Goal: Transaction & Acquisition: Obtain resource

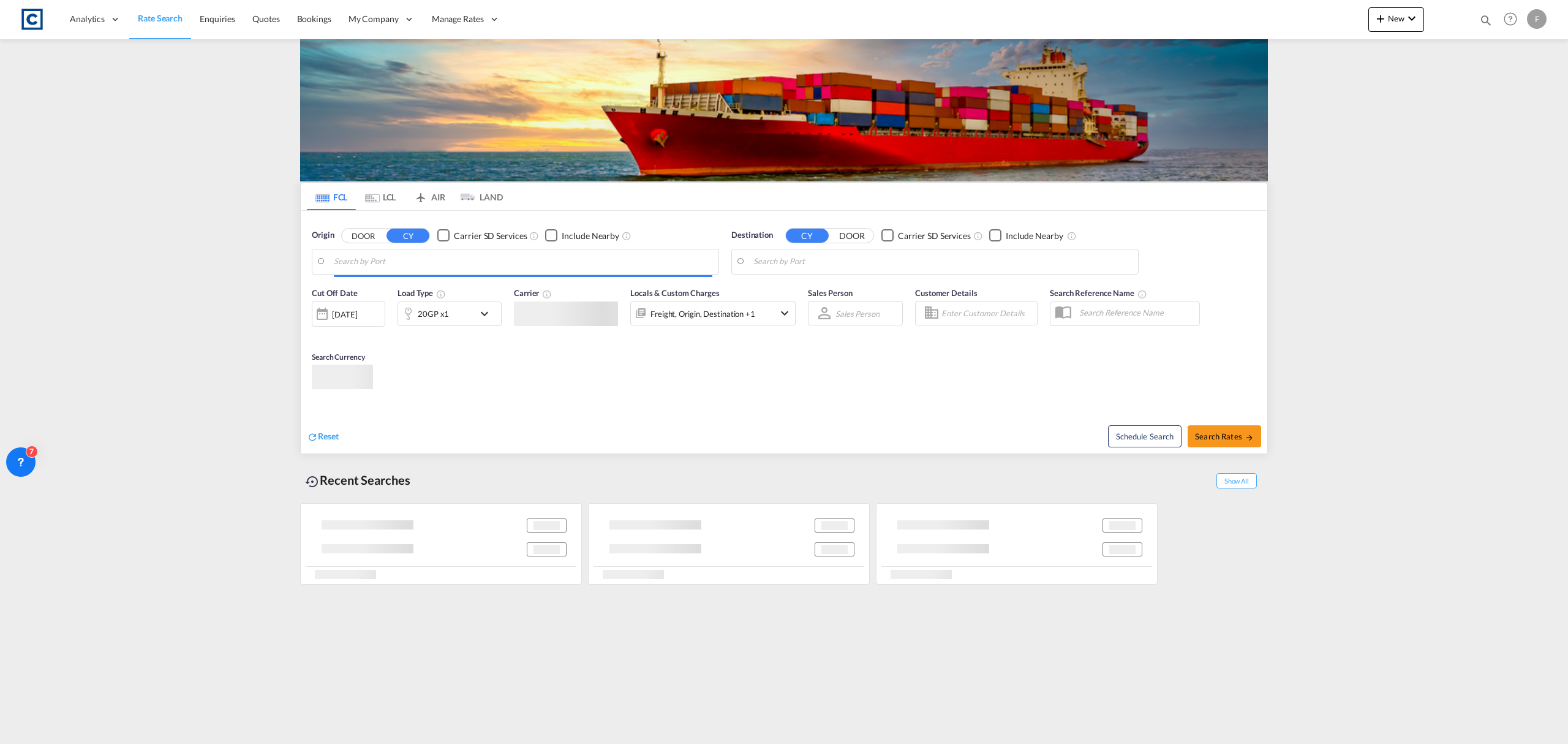
type input "GB-G46, [GEOGRAPHIC_DATA]"
type input "[GEOGRAPHIC_DATA], [GEOGRAPHIC_DATA]"
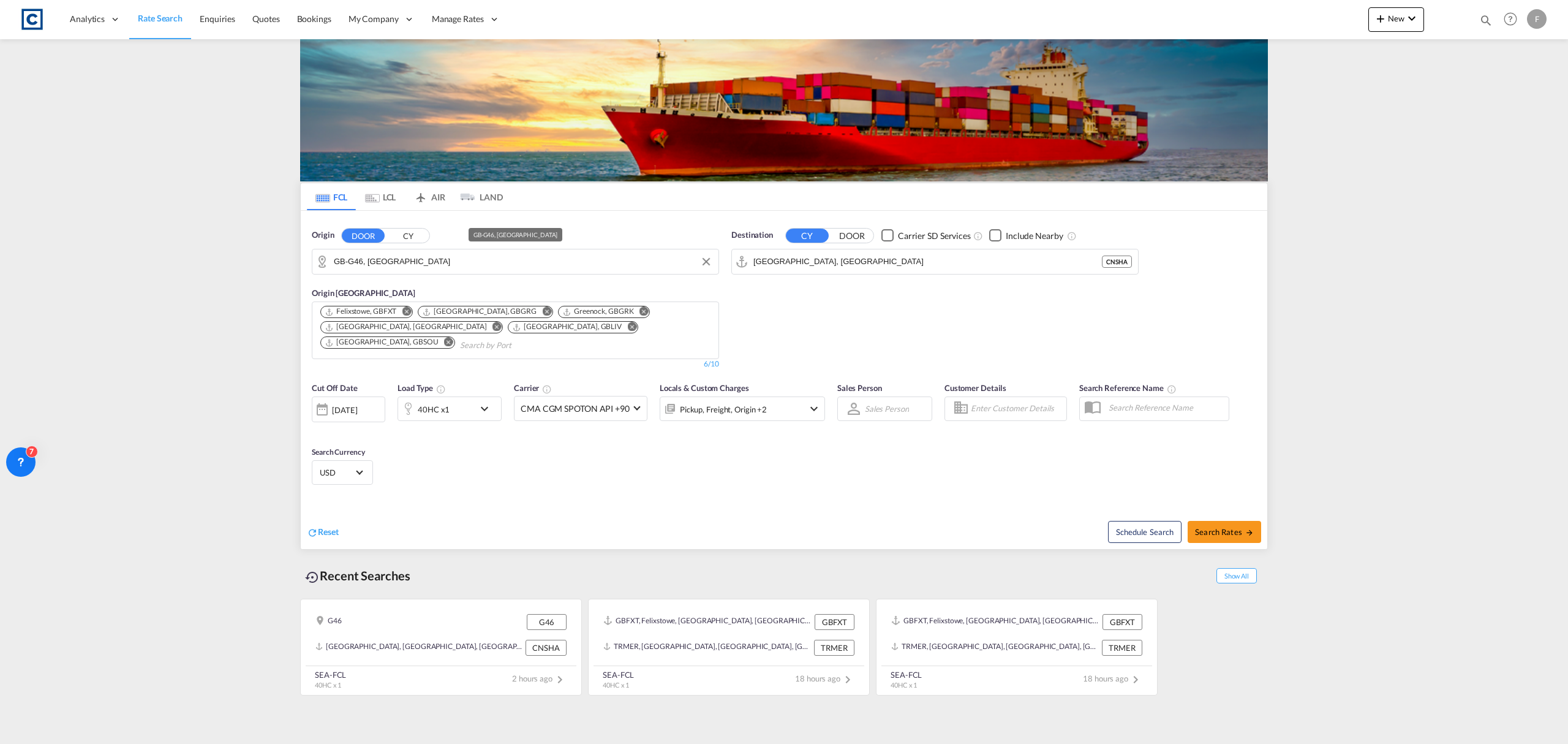
click at [365, 260] on input "GB-G46, [GEOGRAPHIC_DATA]" at bounding box center [523, 261] width 379 height 18
paste input "OL9"
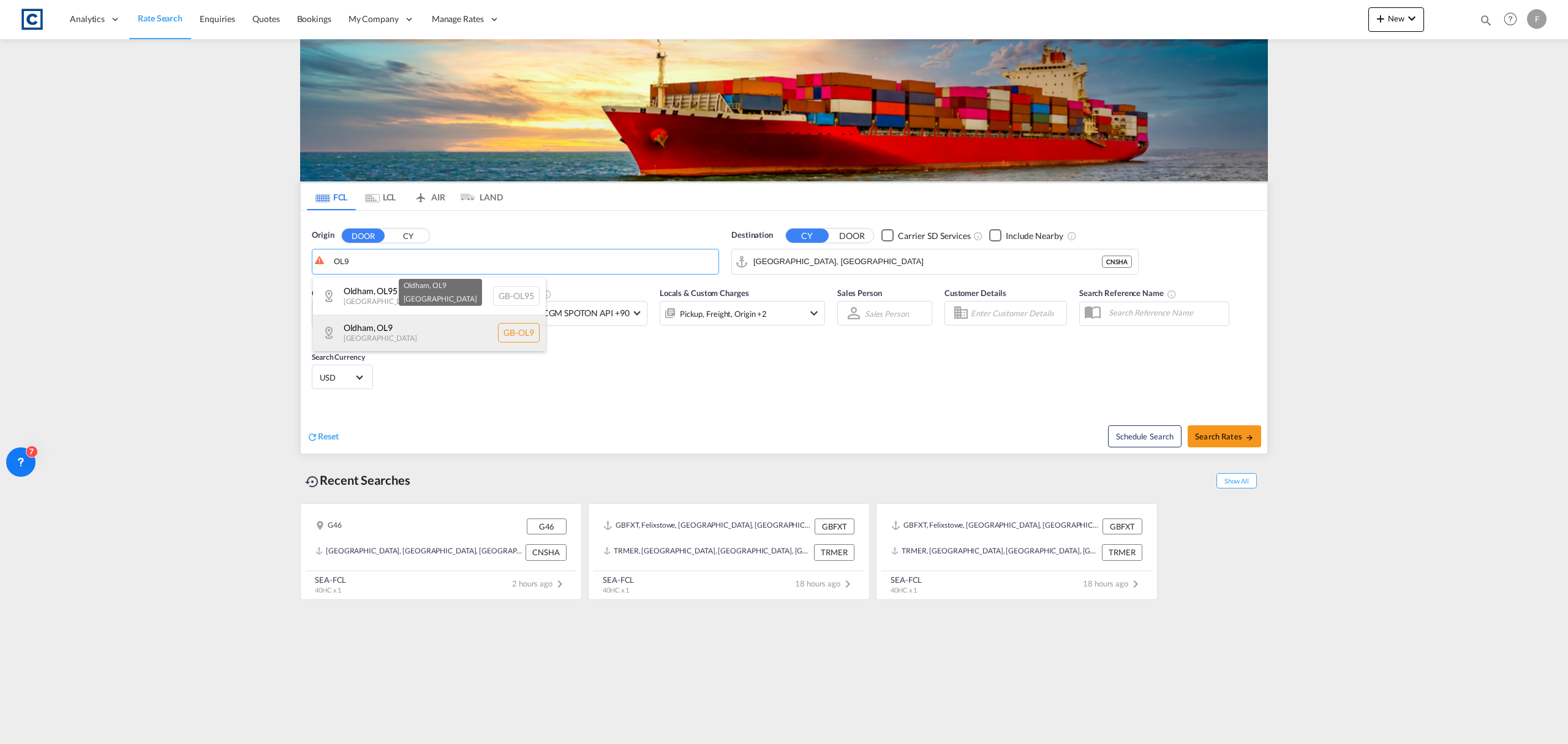
click at [386, 321] on div "Oldham , OL9 [GEOGRAPHIC_DATA] [GEOGRAPHIC_DATA]-OL9" at bounding box center [429, 332] width 232 height 37
type input "GB-OL9, Oldham"
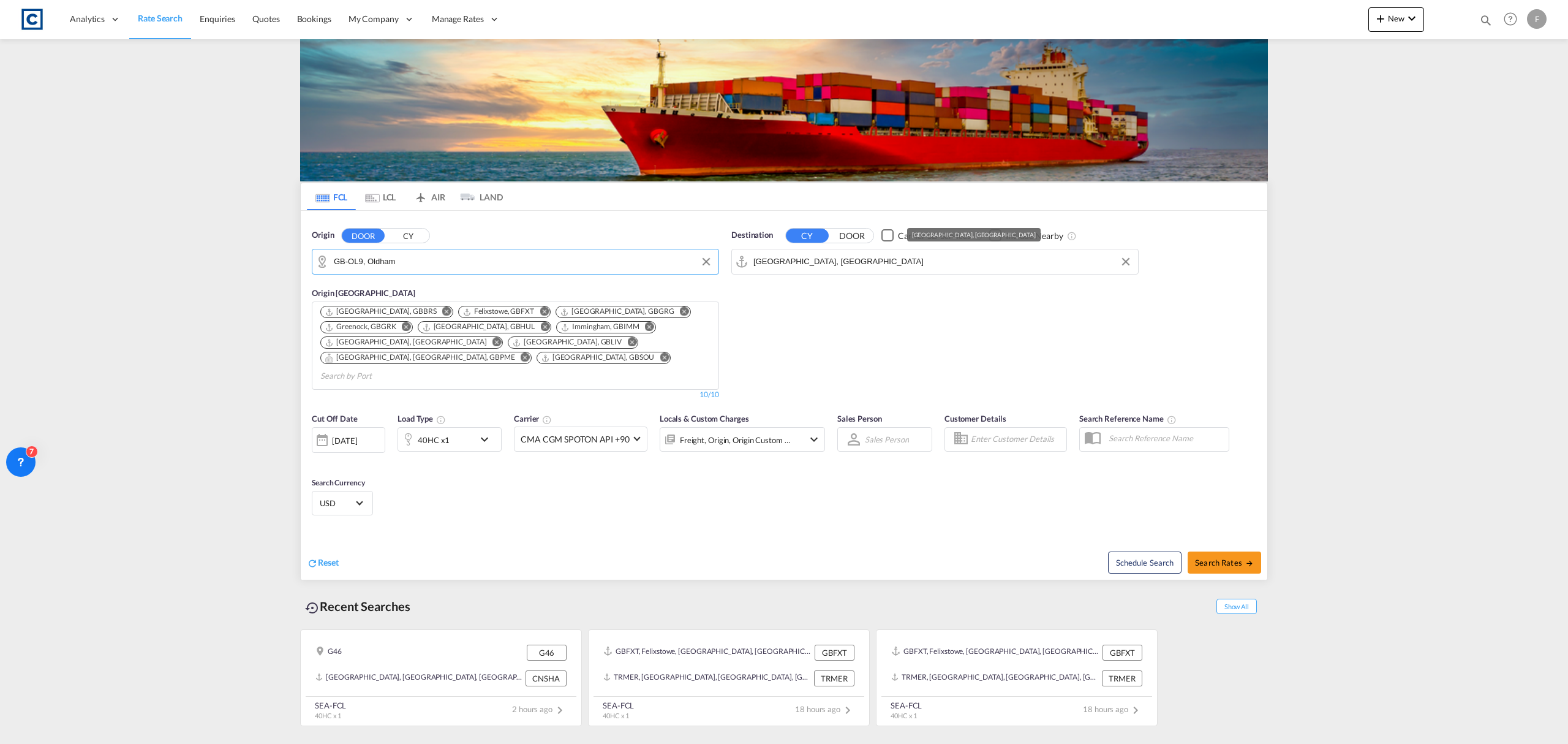
click at [800, 260] on input "[GEOGRAPHIC_DATA], [GEOGRAPHIC_DATA]" at bounding box center [943, 261] width 379 height 18
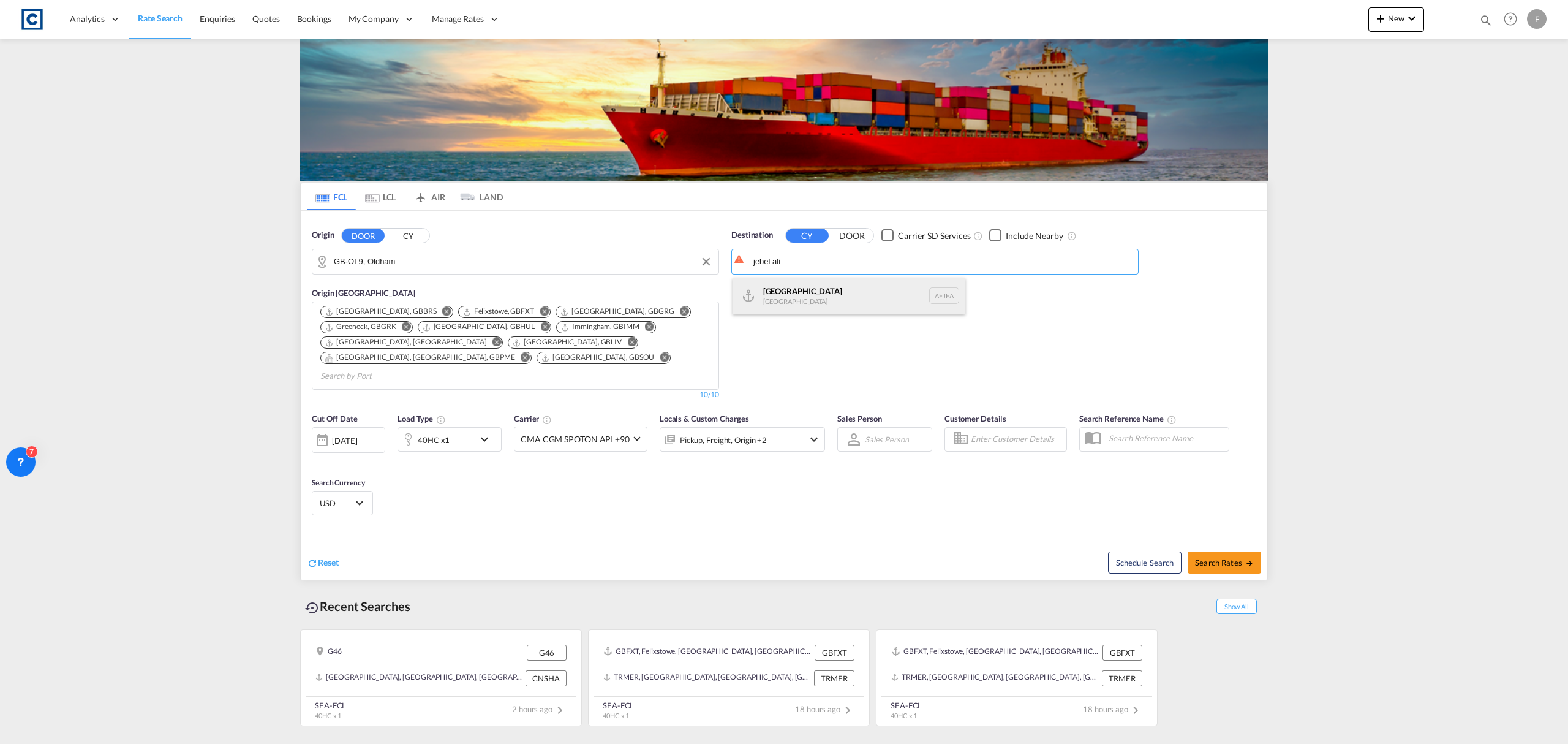
click at [846, 297] on div "[GEOGRAPHIC_DATA] [GEOGRAPHIC_DATA]" at bounding box center [849, 295] width 232 height 37
type input "[GEOGRAPHIC_DATA], [GEOGRAPHIC_DATA]"
click at [459, 427] on div "40HC x1" at bounding box center [436, 439] width 76 height 24
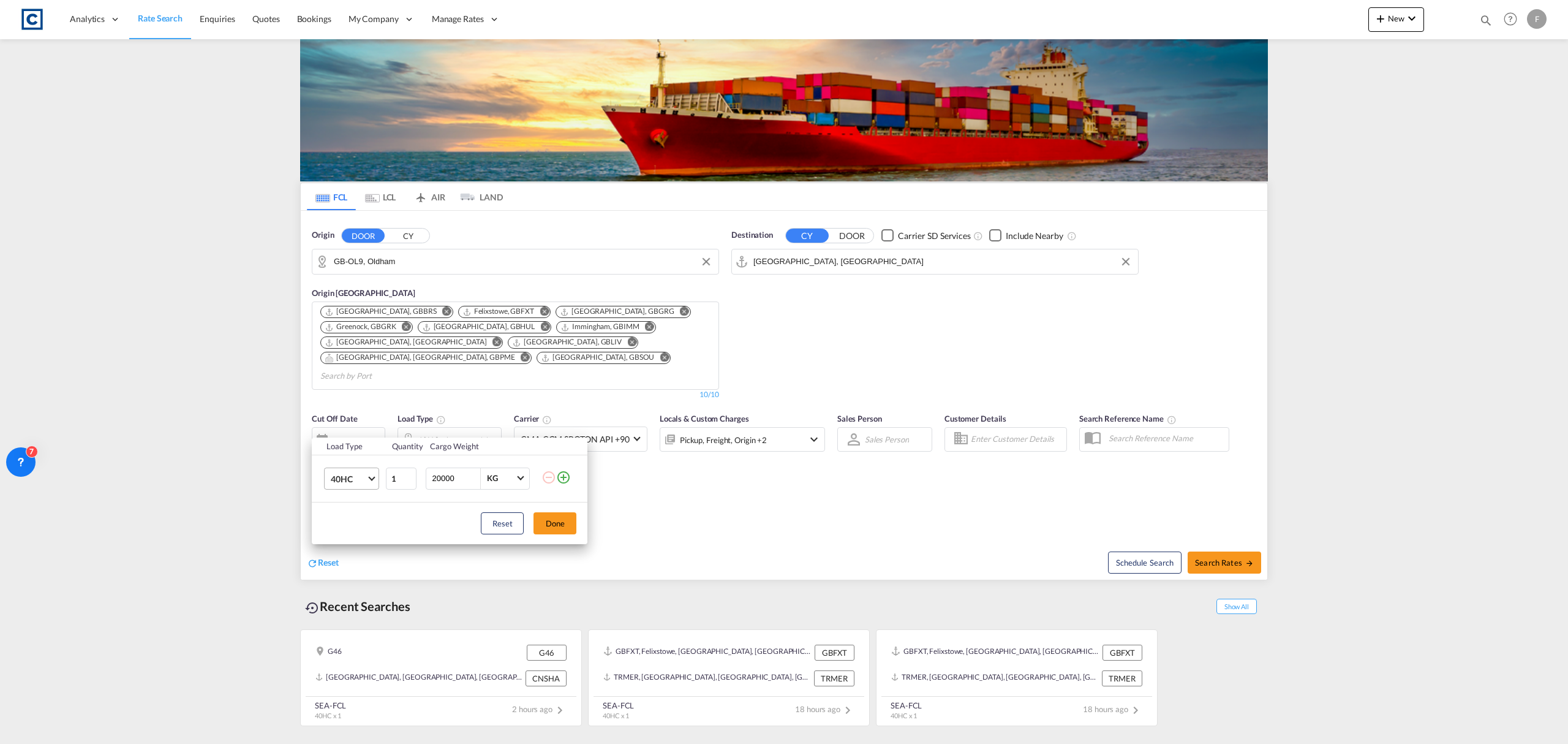
click at [361, 478] on span "40HC" at bounding box center [349, 479] width 36 height 13
click at [361, 428] on md-option "20GP" at bounding box center [362, 420] width 83 height 30
click at [572, 522] on button "Done" at bounding box center [555, 523] width 43 height 22
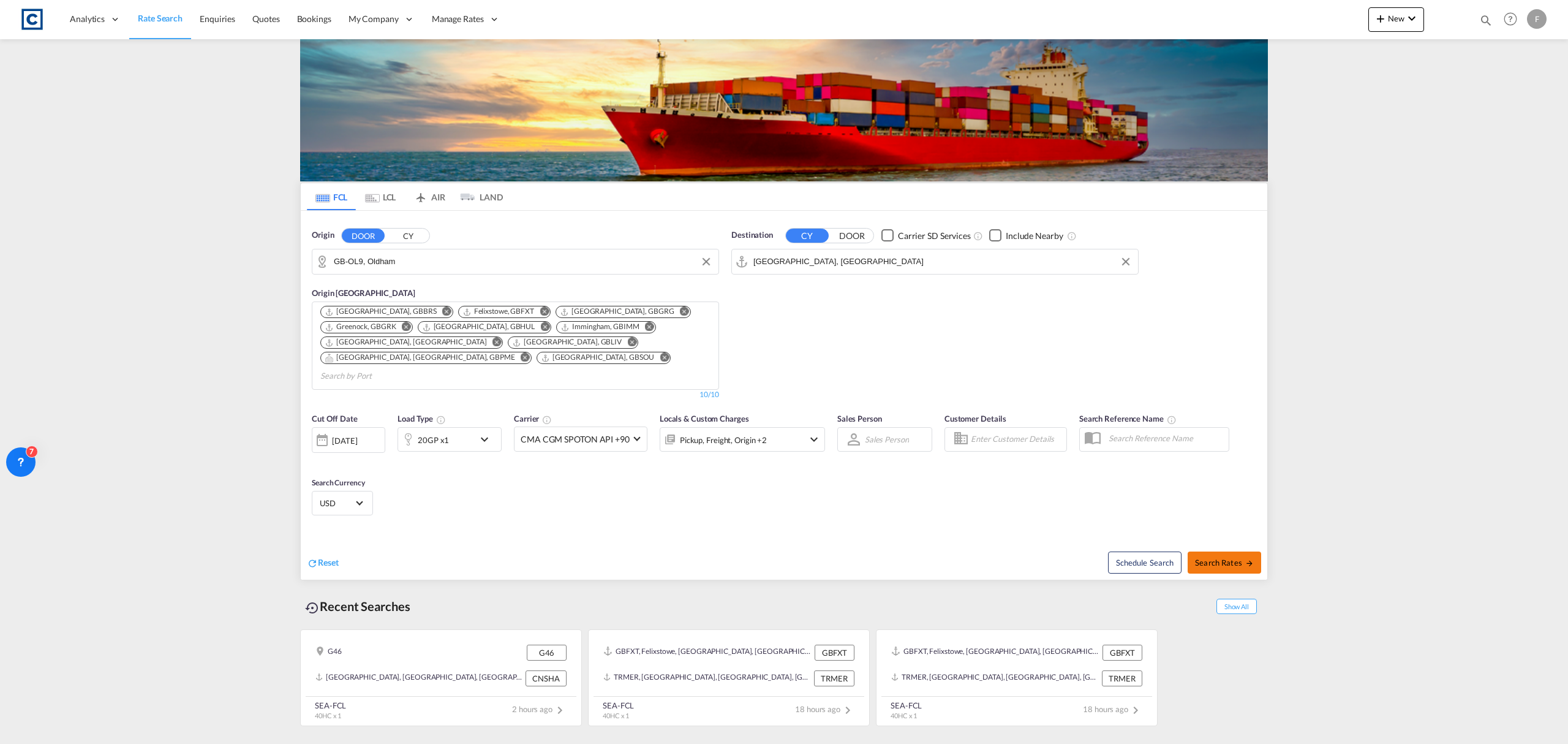
click at [1206, 557] on span "Search Rates" at bounding box center [1224, 562] width 59 height 10
type input "OL9 to AEJEA / [DATE]"
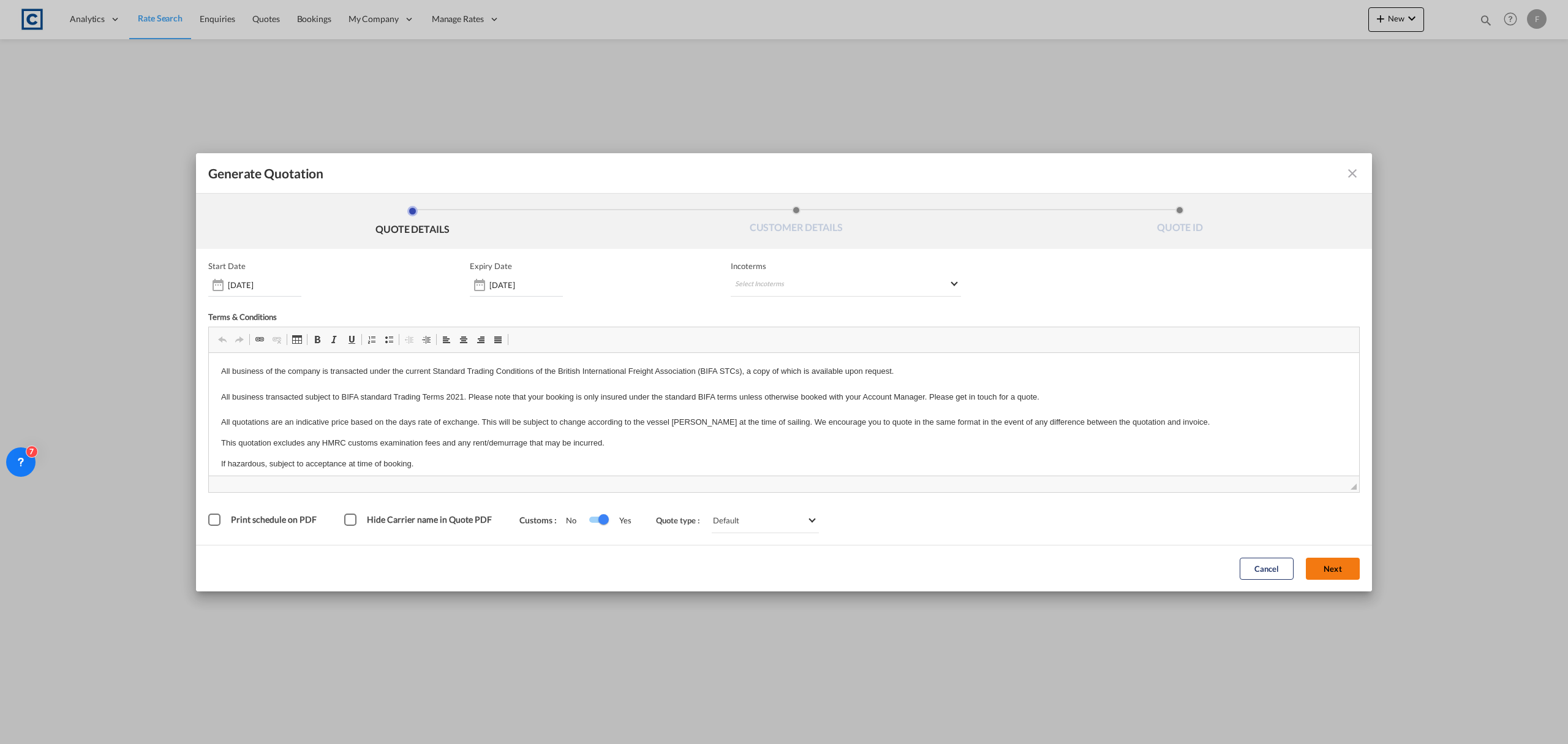
click at [1341, 565] on button "Next" at bounding box center [1333, 568] width 54 height 22
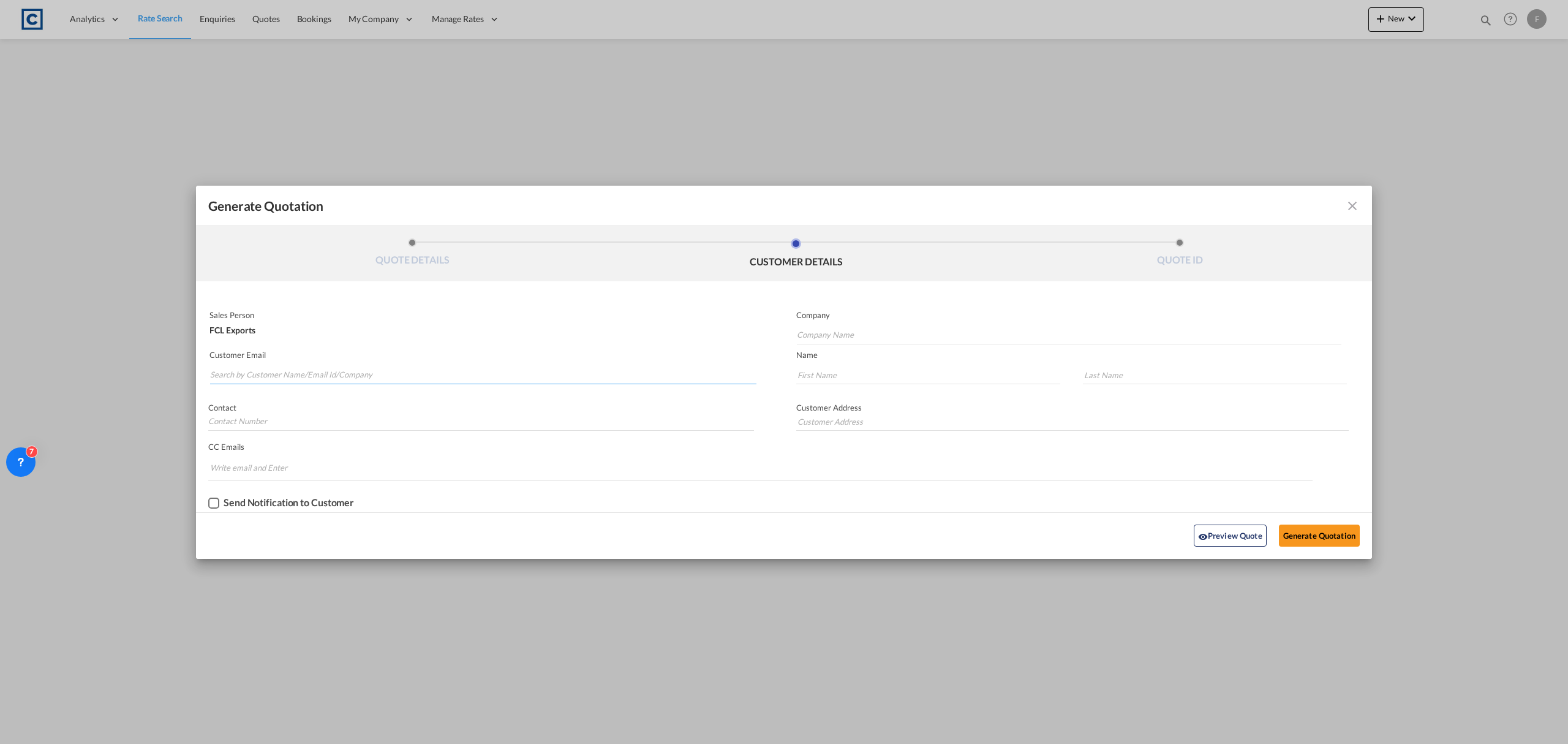
drag, startPoint x: 438, startPoint y: 373, endPoint x: 457, endPoint y: 376, distance: 19.2
click at [438, 373] on input "Search by Customer Name/Email Id/Company" at bounding box center [483, 375] width 546 height 18
paste input "[PERSON_NAME] <[PERSON_NAME][EMAIL_ADDRESS][PERSON_NAME][DOMAIN_NAME]>"
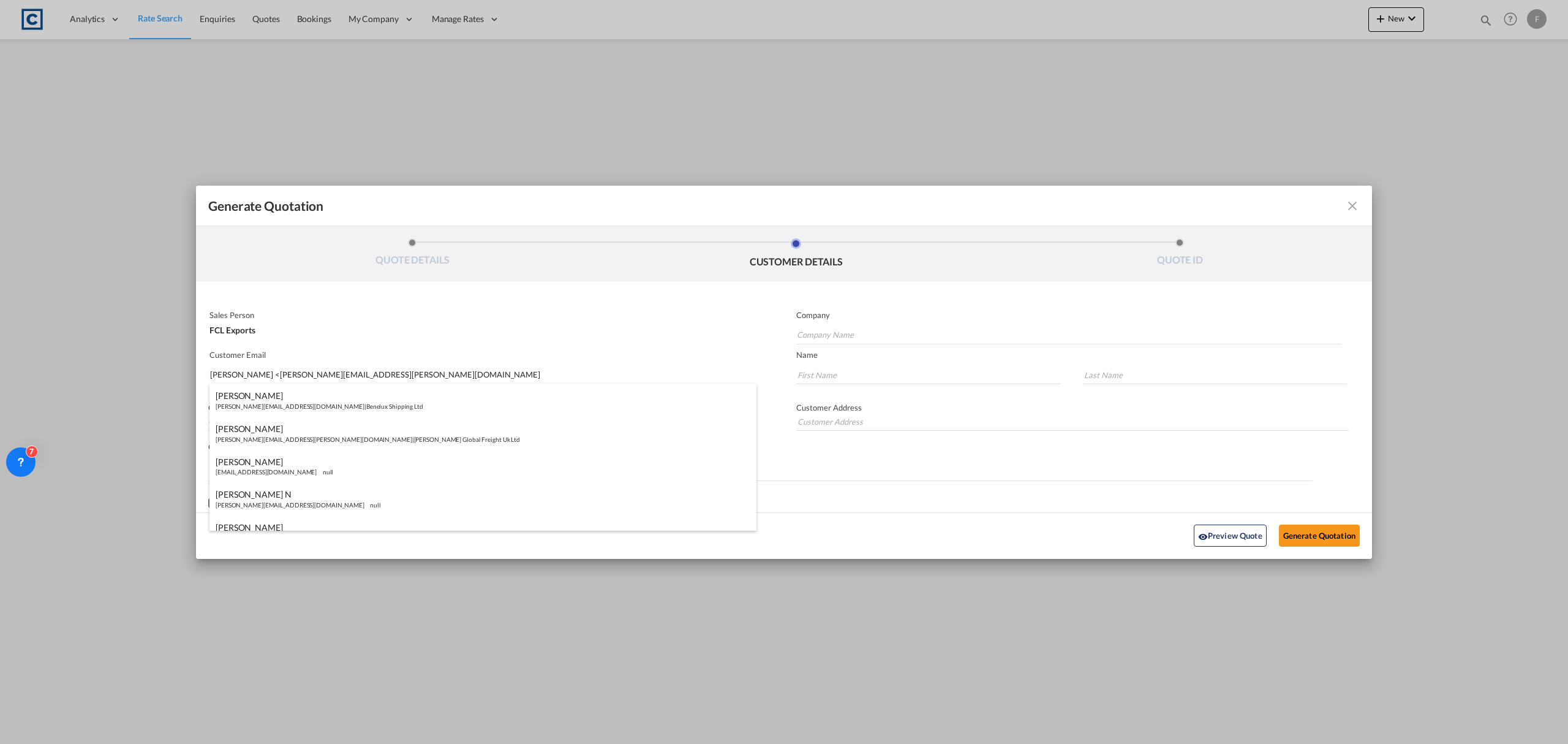
drag, startPoint x: 258, startPoint y: 376, endPoint x: 64, endPoint y: 382, distance: 194.1
click at [65, 381] on div "Generate Quotation QUOTE DETAILS CUSTOMER DETAILS QUOTE ID Start Date [DATE] Ex…" at bounding box center [784, 372] width 1568 height 744
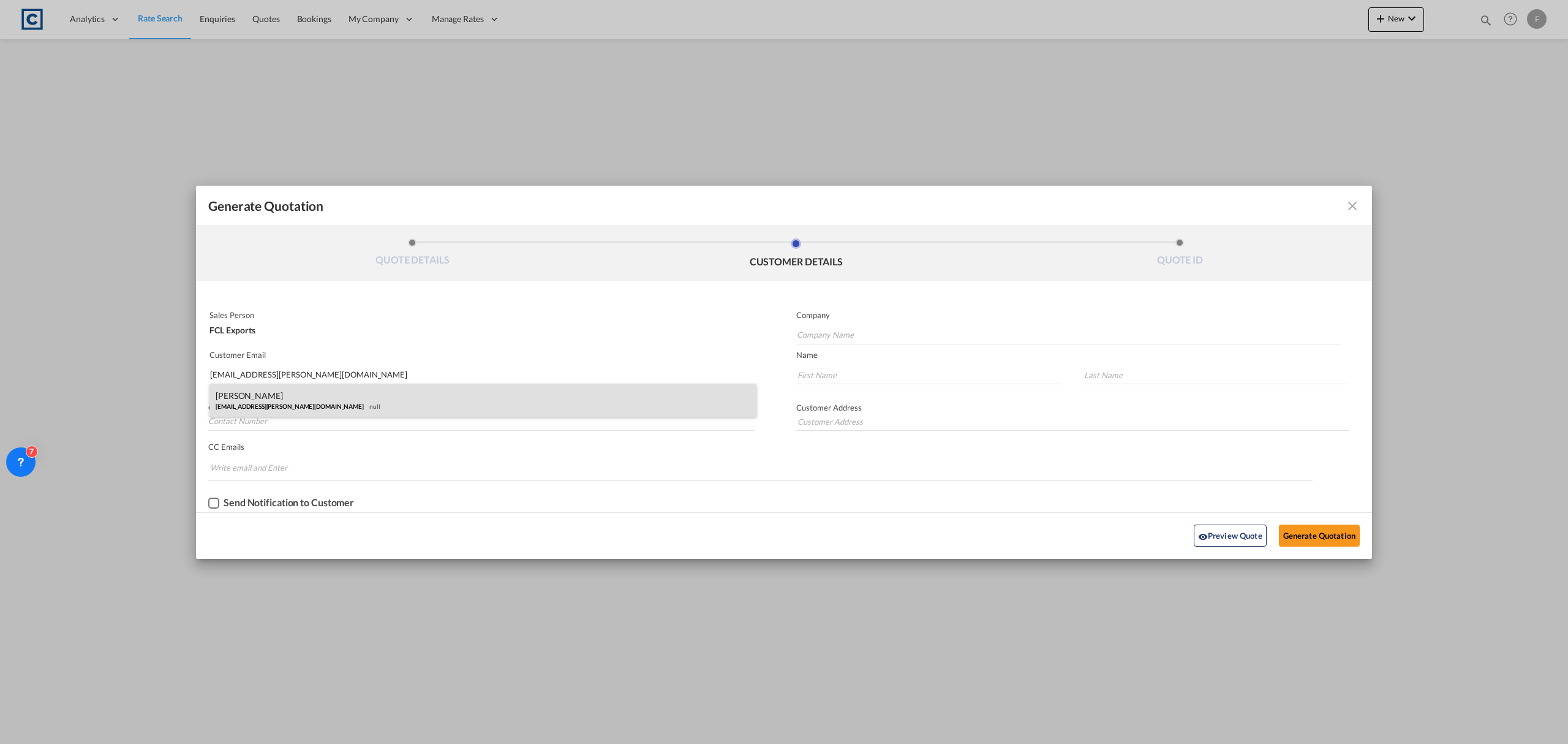
type input "[EMAIL_ADDRESS][PERSON_NAME][DOMAIN_NAME]"
click at [272, 393] on div "[PERSON_NAME] Castro [EMAIL_ADDRESS][PERSON_NAME][DOMAIN_NAME] null" at bounding box center [483, 399] width 547 height 33
type input "Asyad Group"
type input "[PERSON_NAME]"
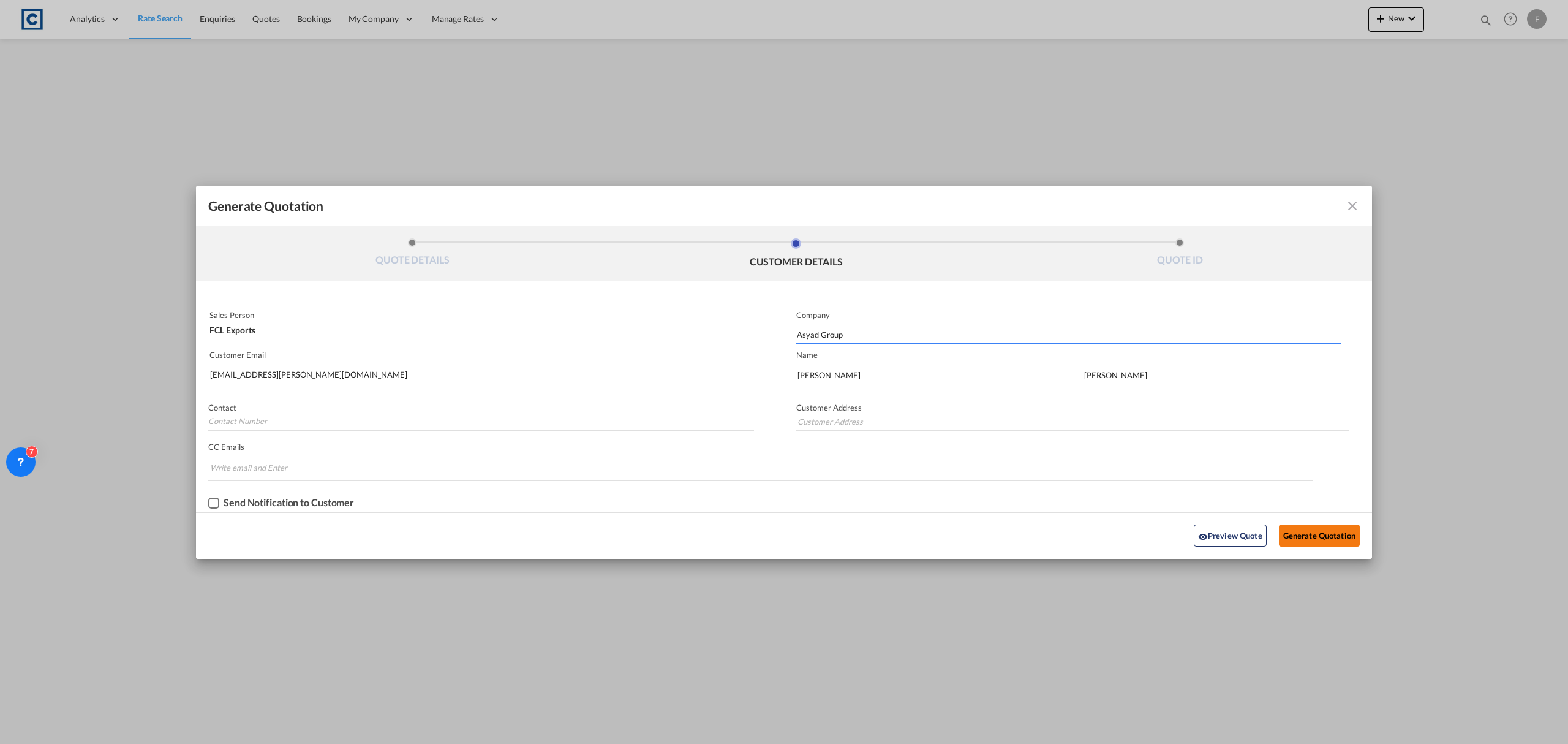
click at [1314, 532] on button "Generate Quotation" at bounding box center [1320, 536] width 81 height 22
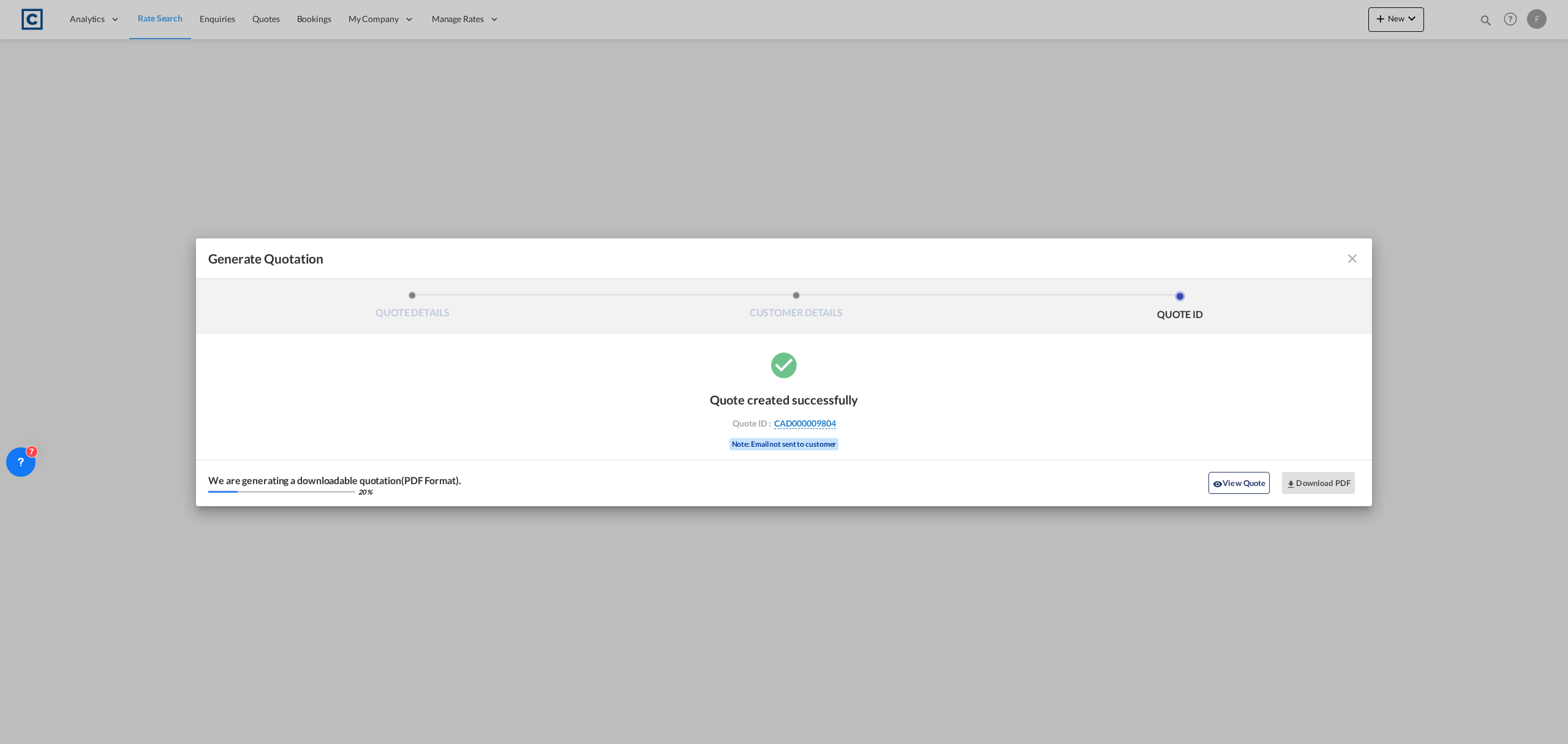
drag, startPoint x: 858, startPoint y: 420, endPoint x: 1520, endPoint y: 447, distance: 662.6
click at [835, 425] on div "Quote created successfully Quote ID : CAD000009804 Note: Email not sent to cust…" at bounding box center [784, 427] width 1176 height 157
copy div "CAD000009804"
click at [1318, 481] on button "Download PDF" at bounding box center [1318, 483] width 73 height 22
